Goal: Transaction & Acquisition: Purchase product/service

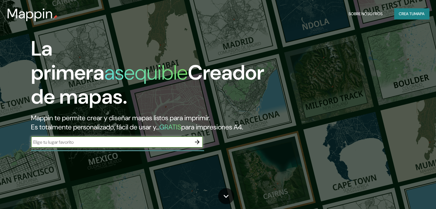
type input "[GEOGRAPHIC_DATA], [GEOGRAPHIC_DATA]"
click at [197, 146] on icon "button" at bounding box center [197, 142] width 7 height 7
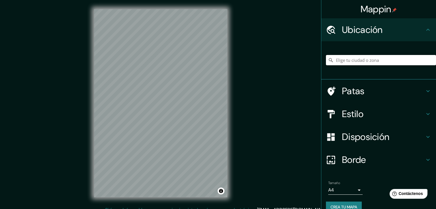
click at [359, 61] on input "Elige tu ciudad o zona" at bounding box center [381, 60] width 110 height 10
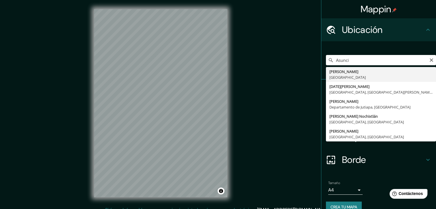
type input "[GEOGRAPHIC_DATA], [GEOGRAPHIC_DATA]"
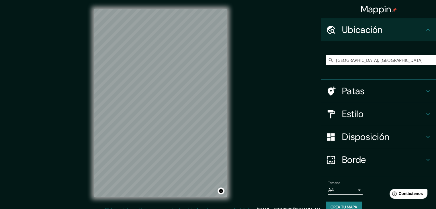
click at [376, 137] on font "Disposición" at bounding box center [365, 137] width 47 height 12
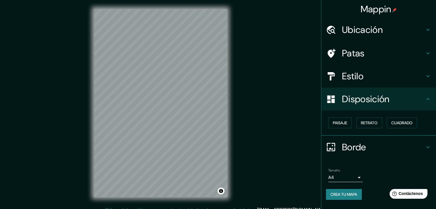
click at [388, 149] on h4 "Borde" at bounding box center [383, 147] width 83 height 11
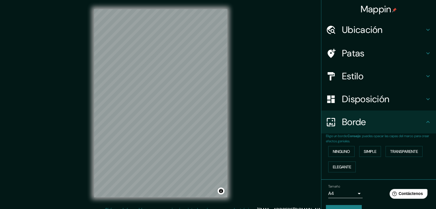
click at [387, 54] on h4 "Patas" at bounding box center [383, 53] width 83 height 11
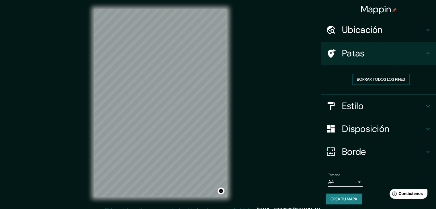
click at [390, 27] on h4 "Ubicación" at bounding box center [383, 29] width 83 height 11
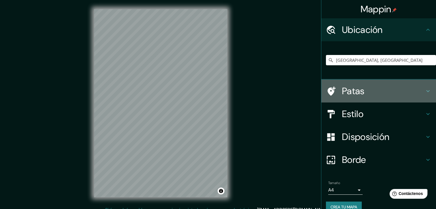
click at [382, 89] on h4 "Patas" at bounding box center [383, 90] width 83 height 11
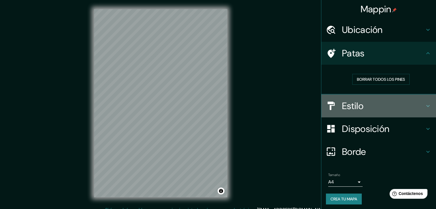
click at [384, 107] on h4 "Estilo" at bounding box center [383, 105] width 83 height 11
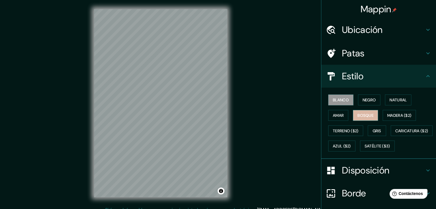
click at [361, 117] on font "Bosque" at bounding box center [365, 115] width 16 height 5
click at [376, 131] on font "Gris" at bounding box center [376, 130] width 9 height 5
click at [340, 101] on font "Blanco" at bounding box center [341, 99] width 16 height 5
